Goal: Task Accomplishment & Management: Manage account settings

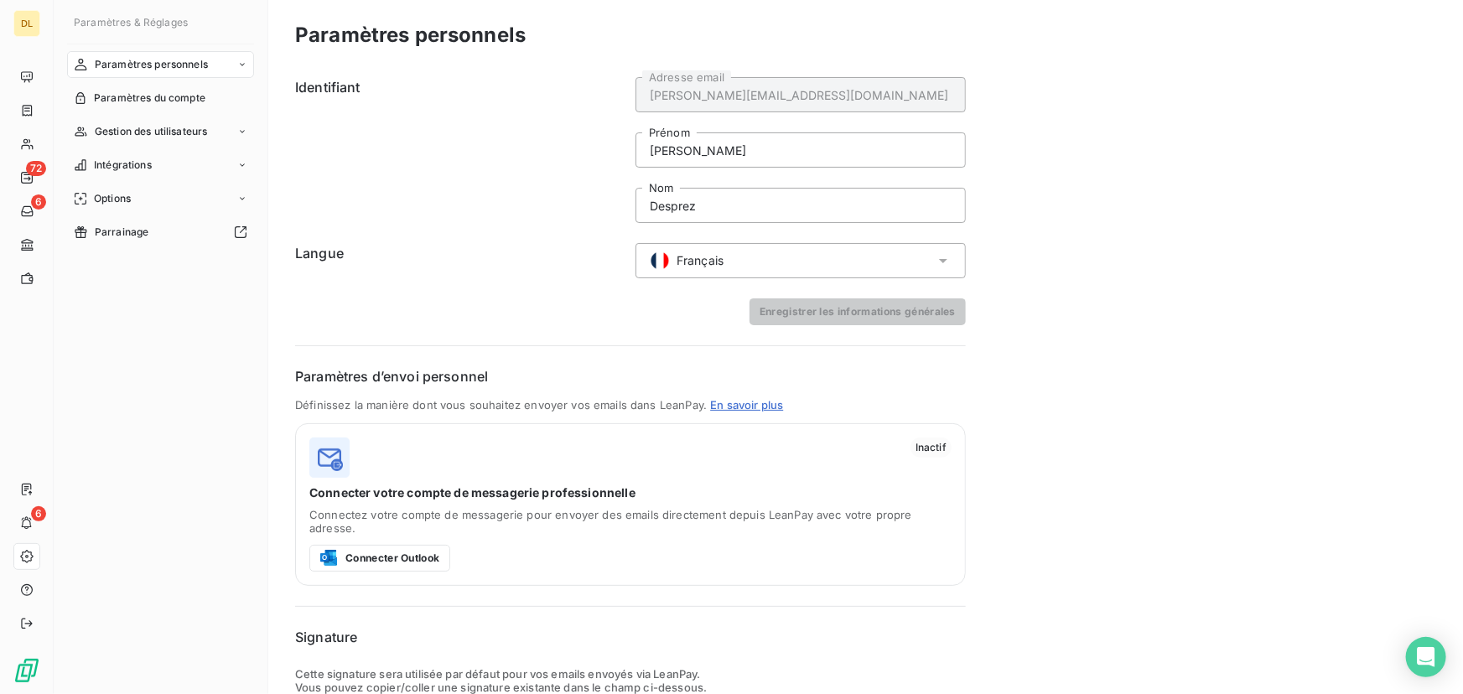
scroll to position [184, 0]
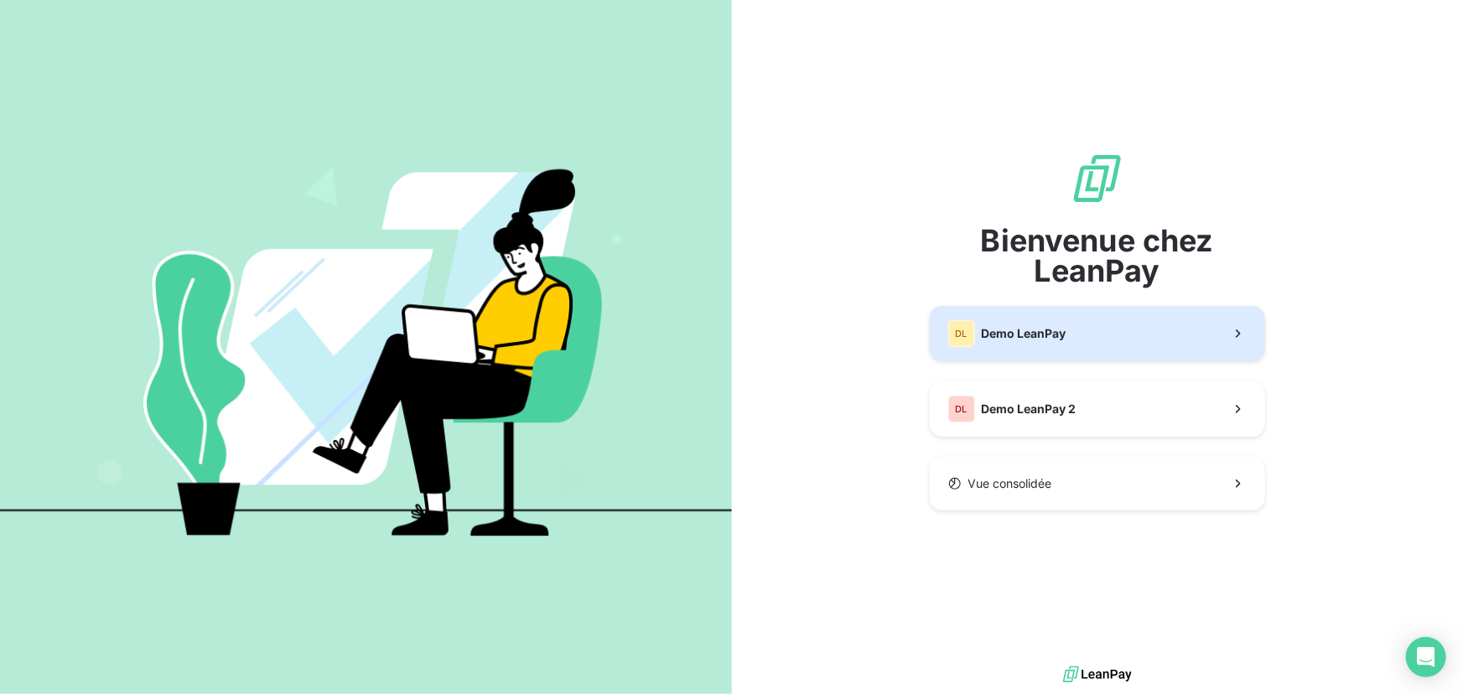
click at [1056, 339] on span "Demo LeanPay" at bounding box center [1024, 333] width 85 height 17
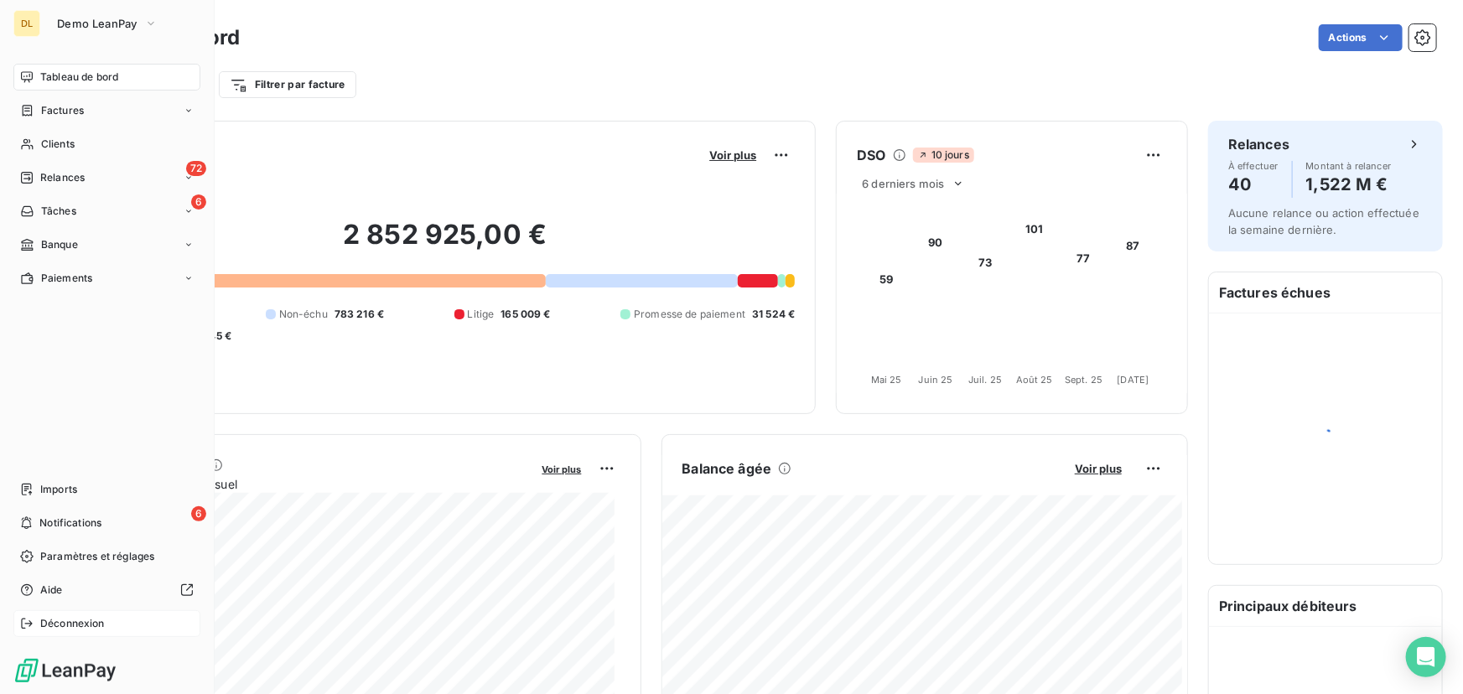
click at [76, 629] on span "Déconnexion" at bounding box center [72, 623] width 65 height 15
